Goal: Navigation & Orientation: Find specific page/section

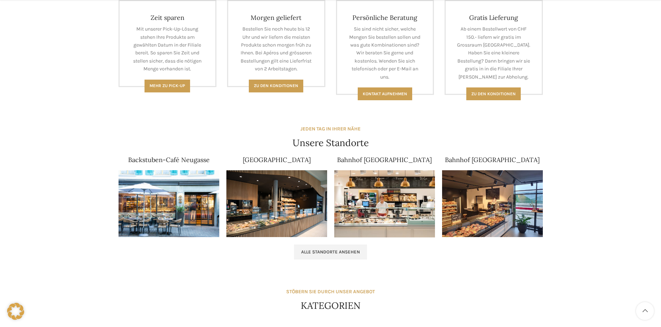
scroll to position [427, 0]
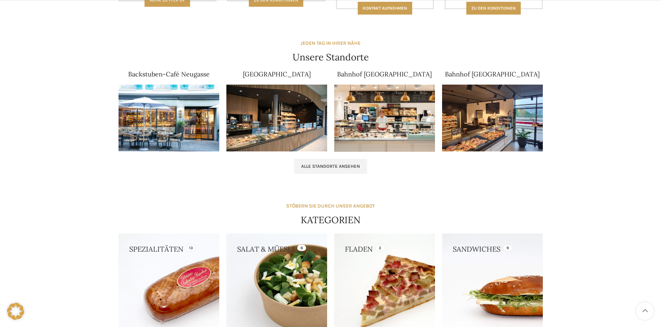
click at [164, 124] on img at bounding box center [168, 118] width 101 height 67
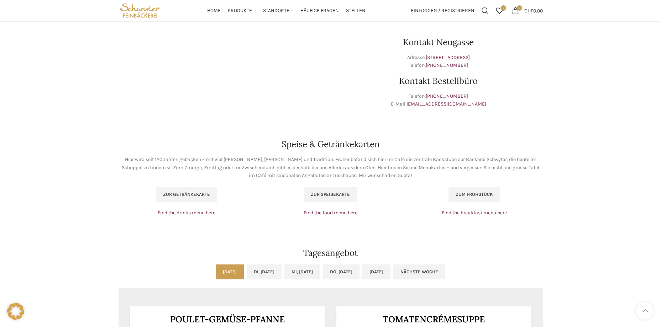
scroll to position [356, 0]
